Goal: Transaction & Acquisition: Register for event/course

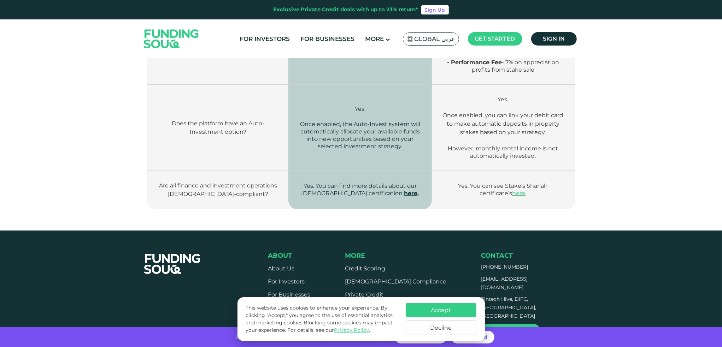
scroll to position [1086, 0]
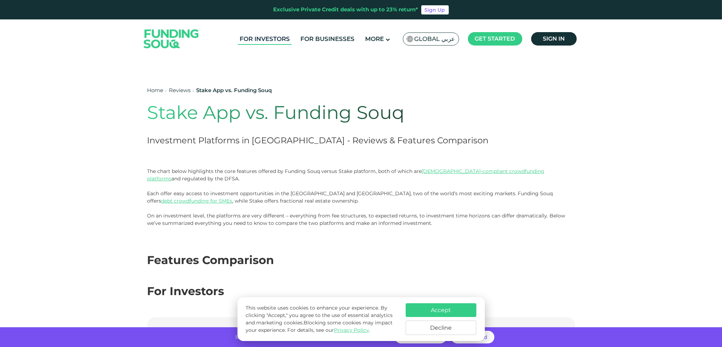
click at [273, 41] on link "For Investors" at bounding box center [265, 39] width 54 height 12
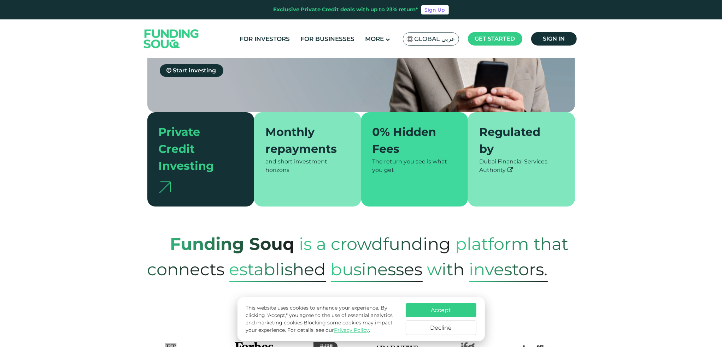
scroll to position [154, 0]
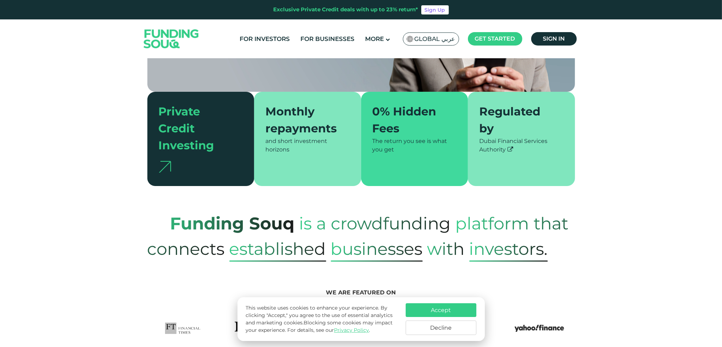
click at [295, 111] on div "Monthly repayments" at bounding box center [303, 120] width 76 height 34
click at [440, 310] on button "Accept" at bounding box center [440, 310] width 71 height 14
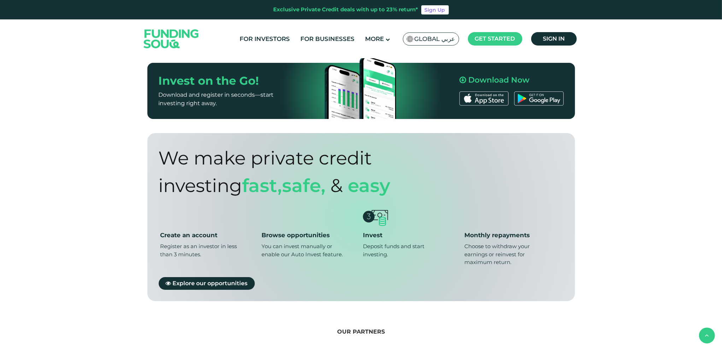
scroll to position [463, 0]
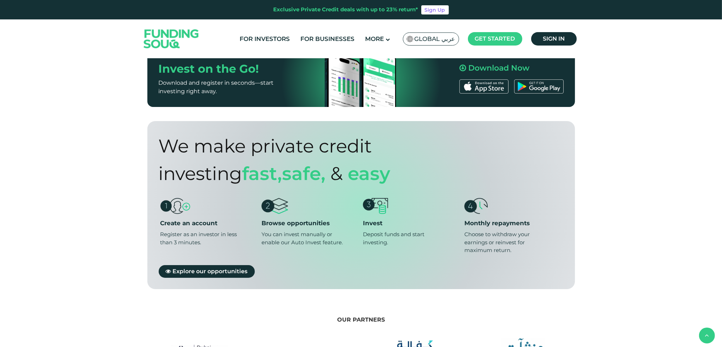
drag, startPoint x: 722, startPoint y: 67, endPoint x: 720, endPoint y: 154, distance: 86.2
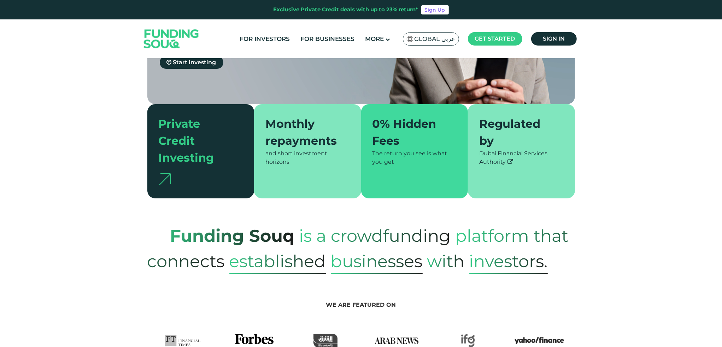
scroll to position [121, 0]
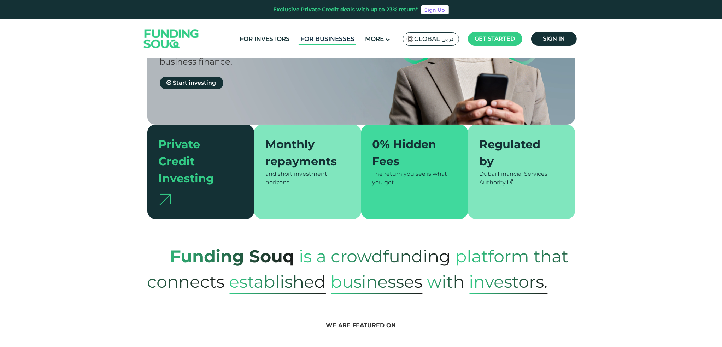
click at [331, 40] on link "For Businesses" at bounding box center [327, 39] width 58 height 12
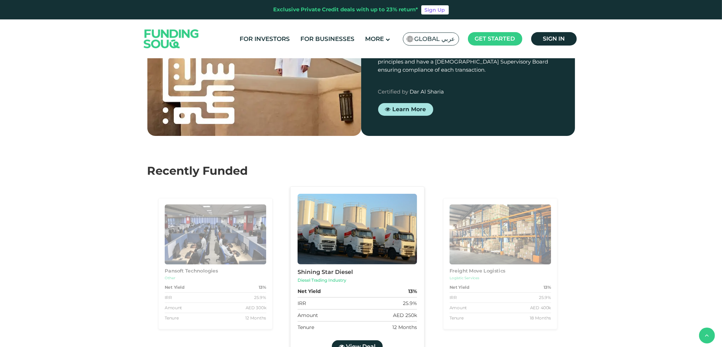
scroll to position [699, 0]
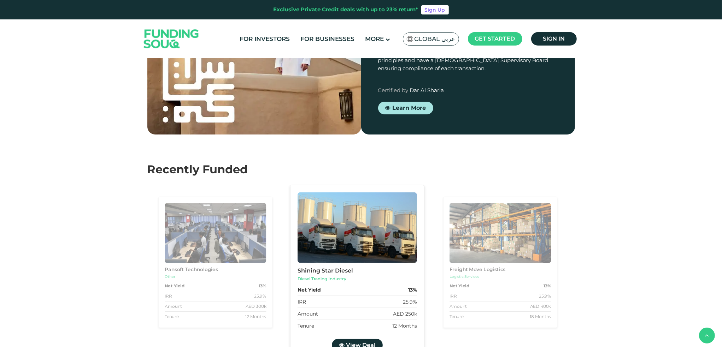
drag, startPoint x: 723, startPoint y: 42, endPoint x: 716, endPoint y: 131, distance: 89.3
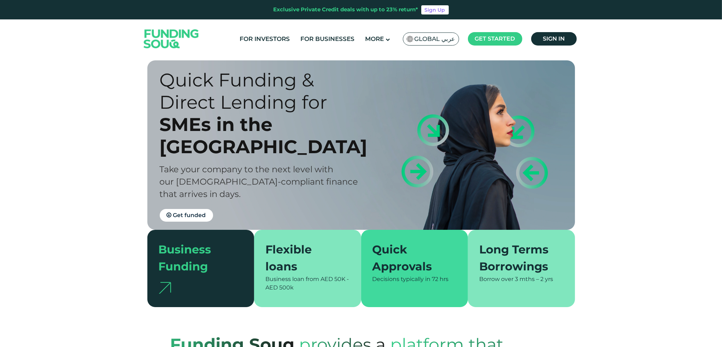
scroll to position [0, 0]
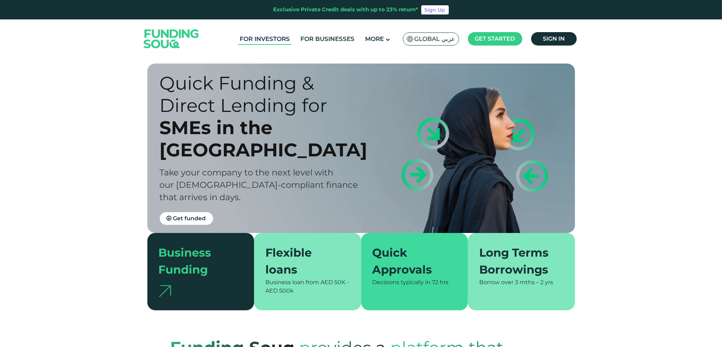
click at [284, 36] on link "For Investors" at bounding box center [265, 39] width 54 height 12
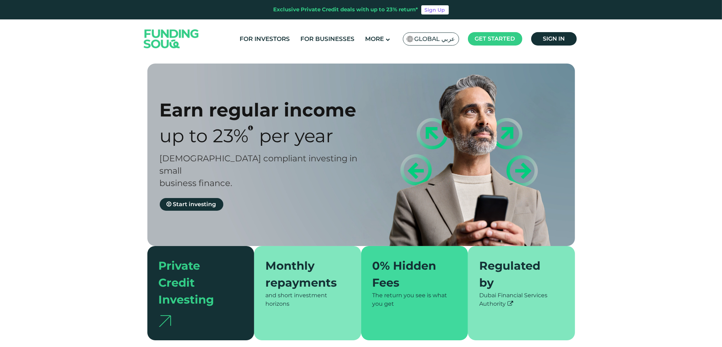
type tc-range-slider "4"
click at [203, 201] on span "Start investing" at bounding box center [194, 204] width 43 height 7
